Goal: Task Accomplishment & Management: Use online tool/utility

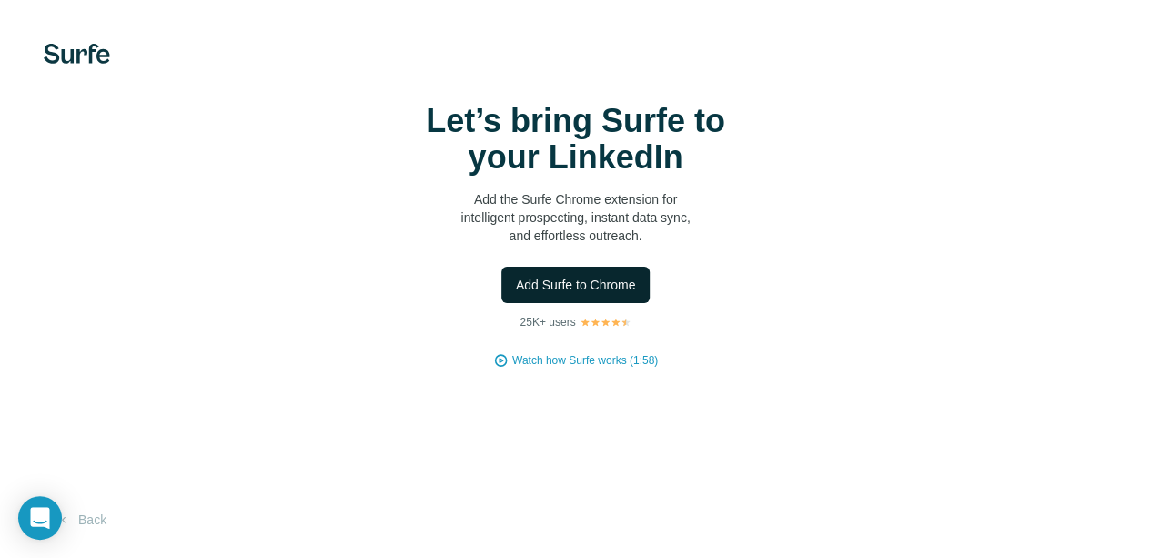
click at [516, 294] on span "Add Surfe to Chrome" at bounding box center [576, 285] width 120 height 18
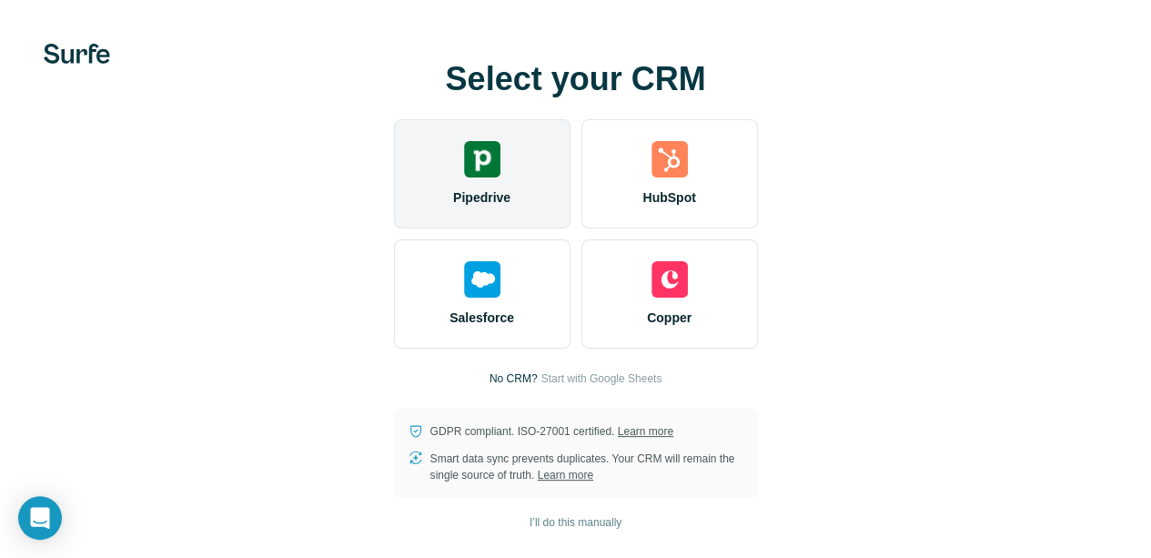
click at [464, 177] on img at bounding box center [482, 159] width 36 height 36
